Goal: Task Accomplishment & Management: Use online tool/utility

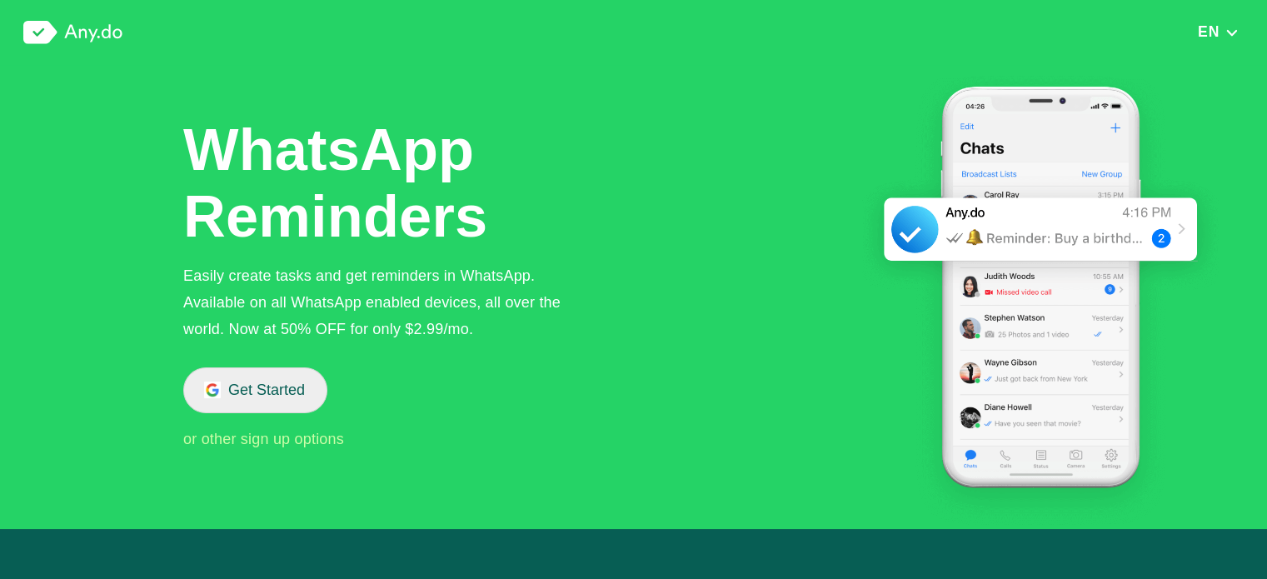
click at [282, 369] on button "Get Started" at bounding box center [255, 390] width 144 height 46
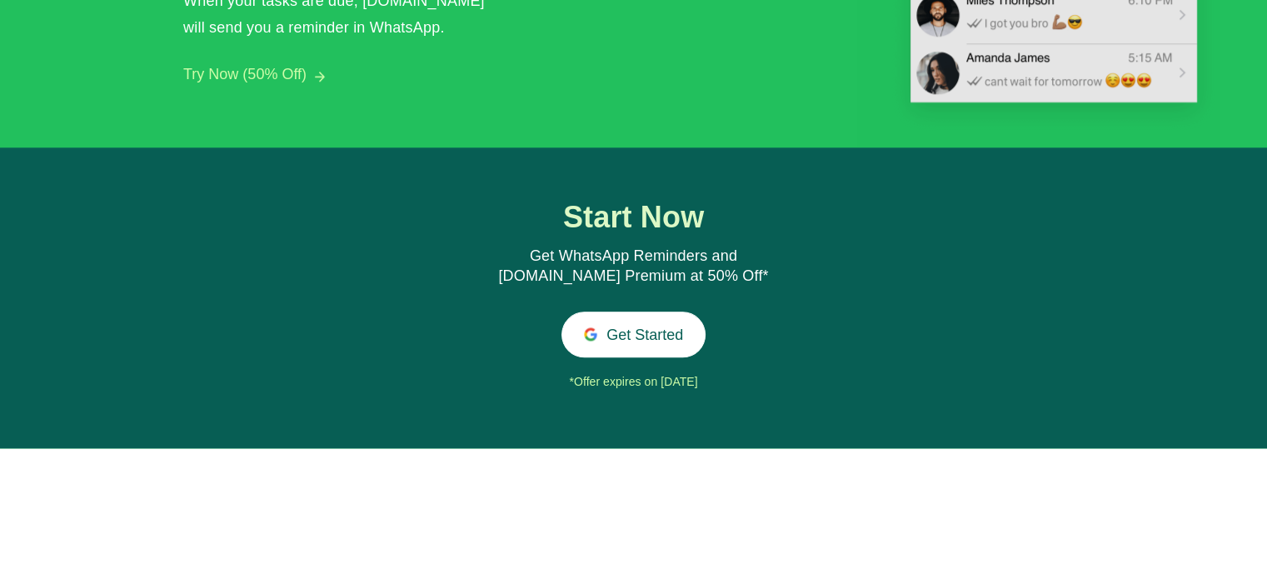
scroll to position [1741, 0]
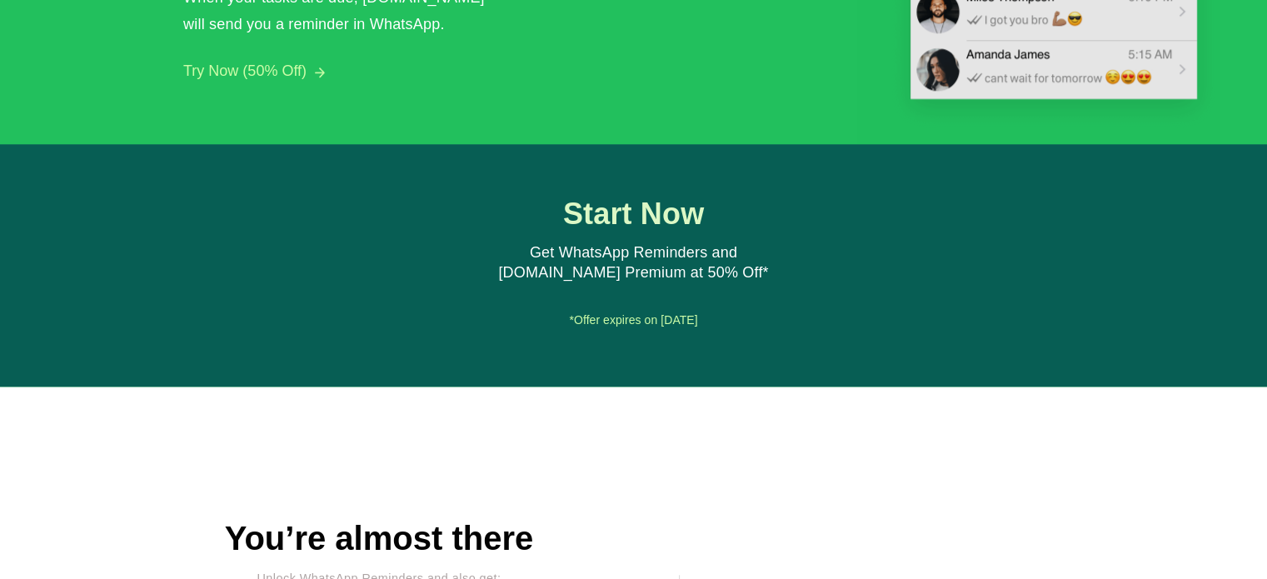
scroll to position [2077, 0]
